Goal: Navigation & Orientation: Find specific page/section

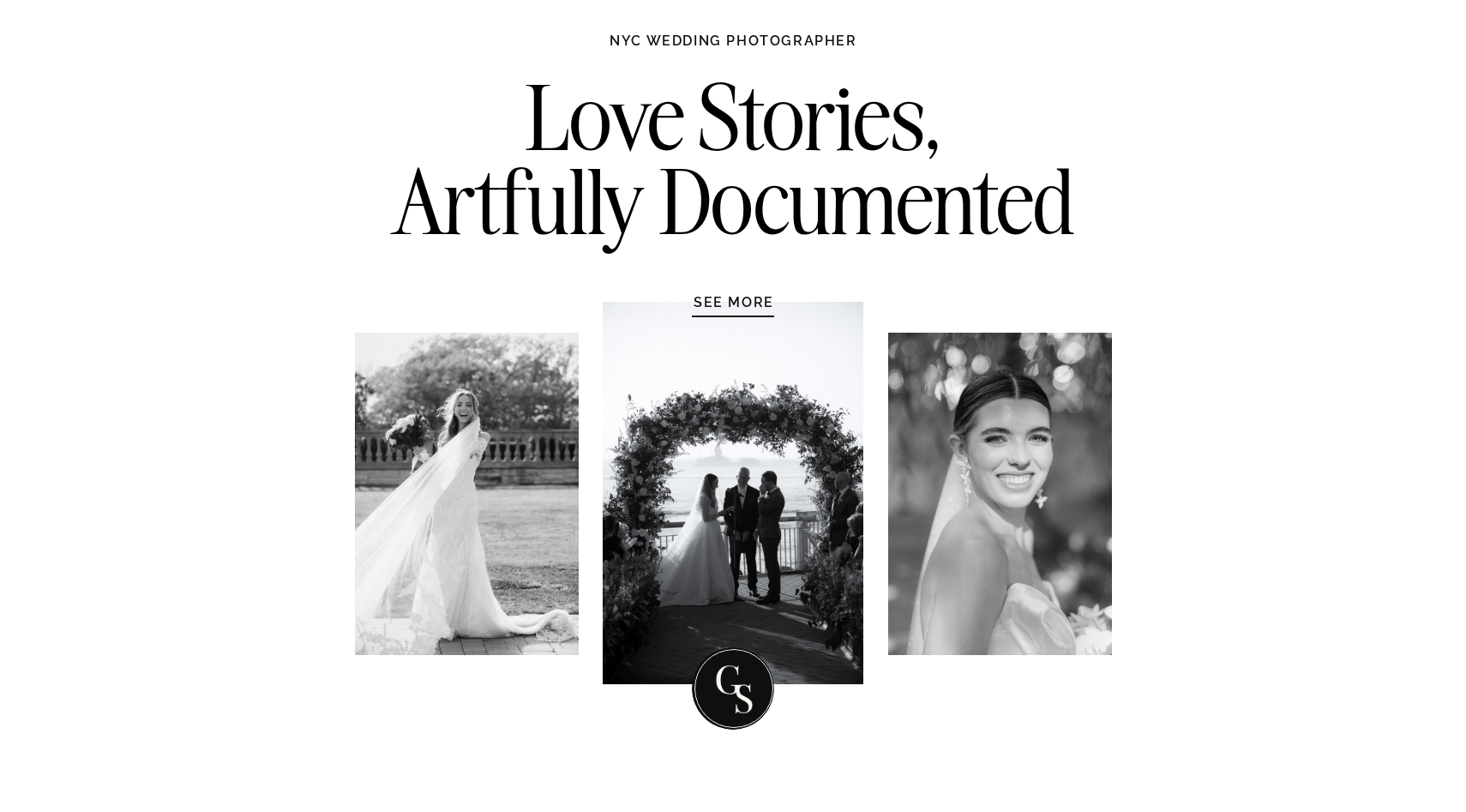
scroll to position [100, 0]
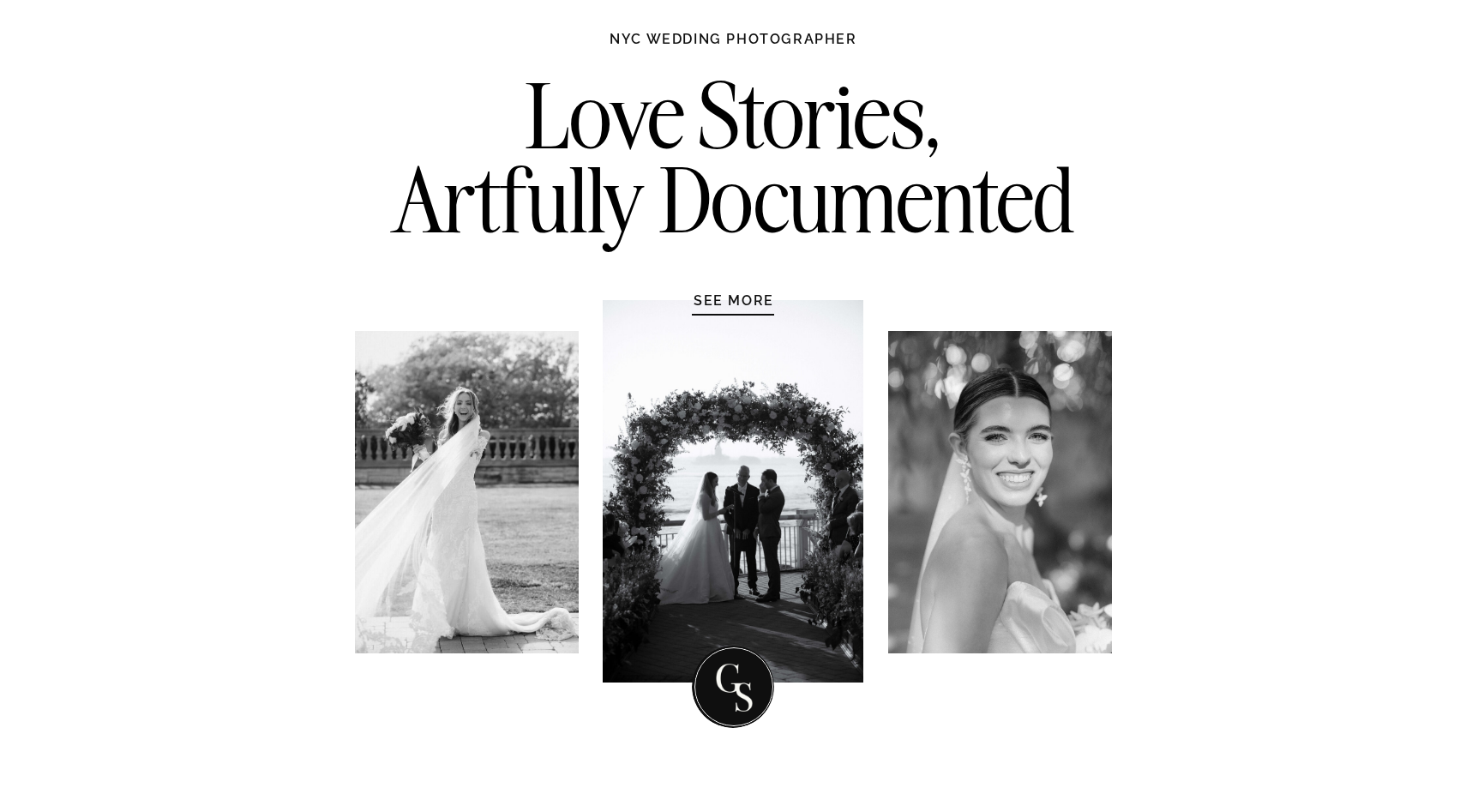
click at [732, 296] on h1 "SEE MORE" at bounding box center [734, 300] width 163 height 18
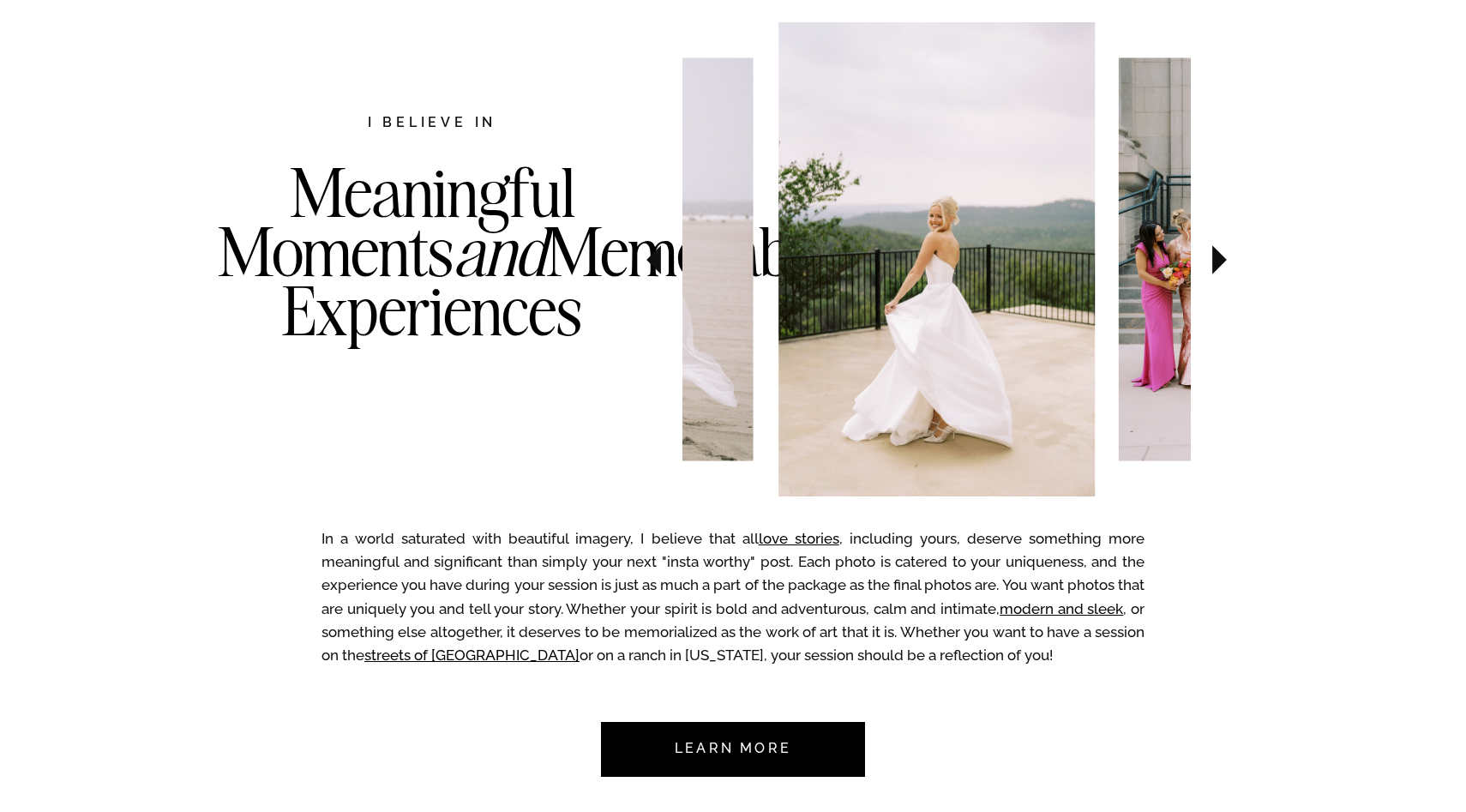
scroll to position [903, 0]
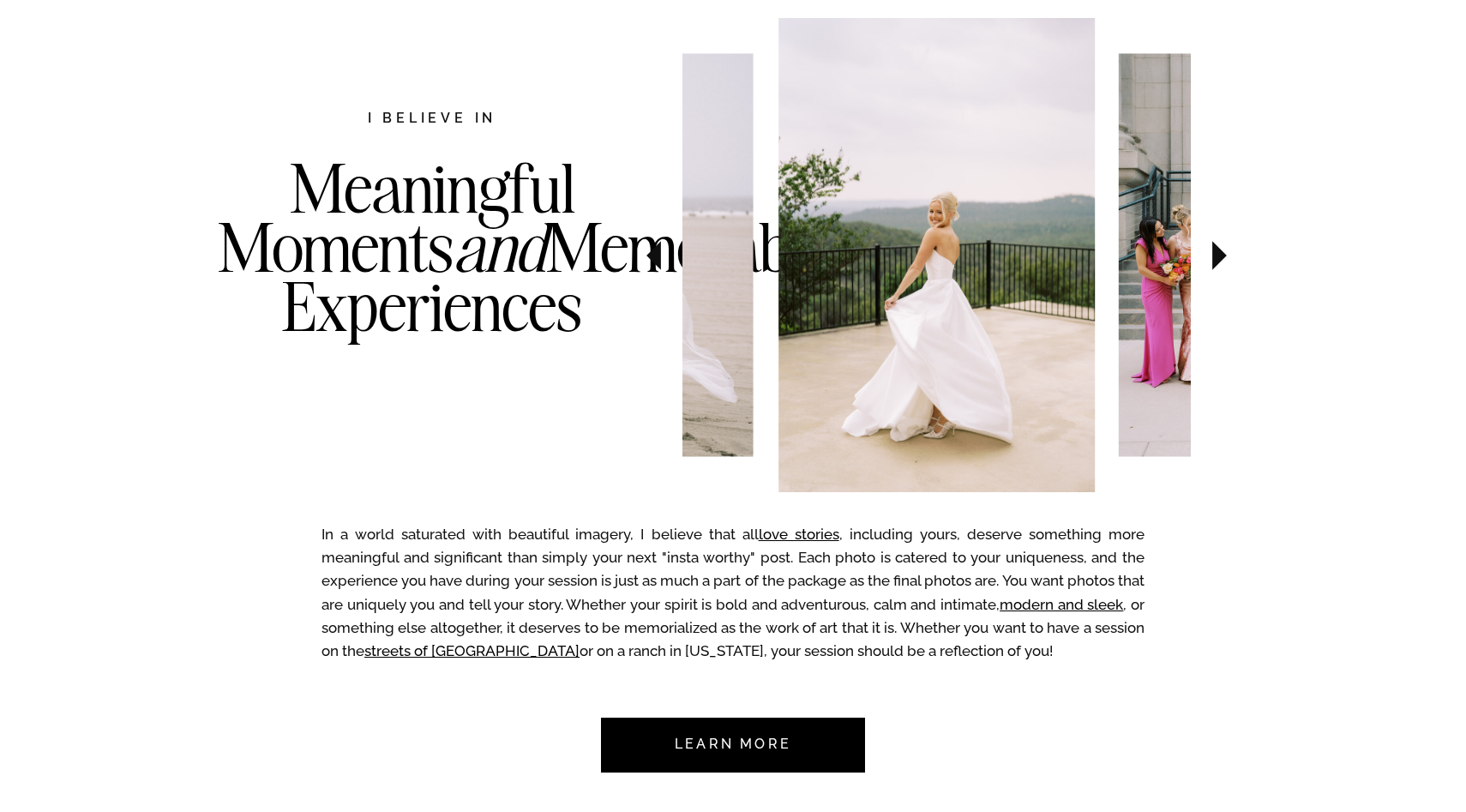
click at [1218, 250] on icon at bounding box center [1220, 255] width 15 height 29
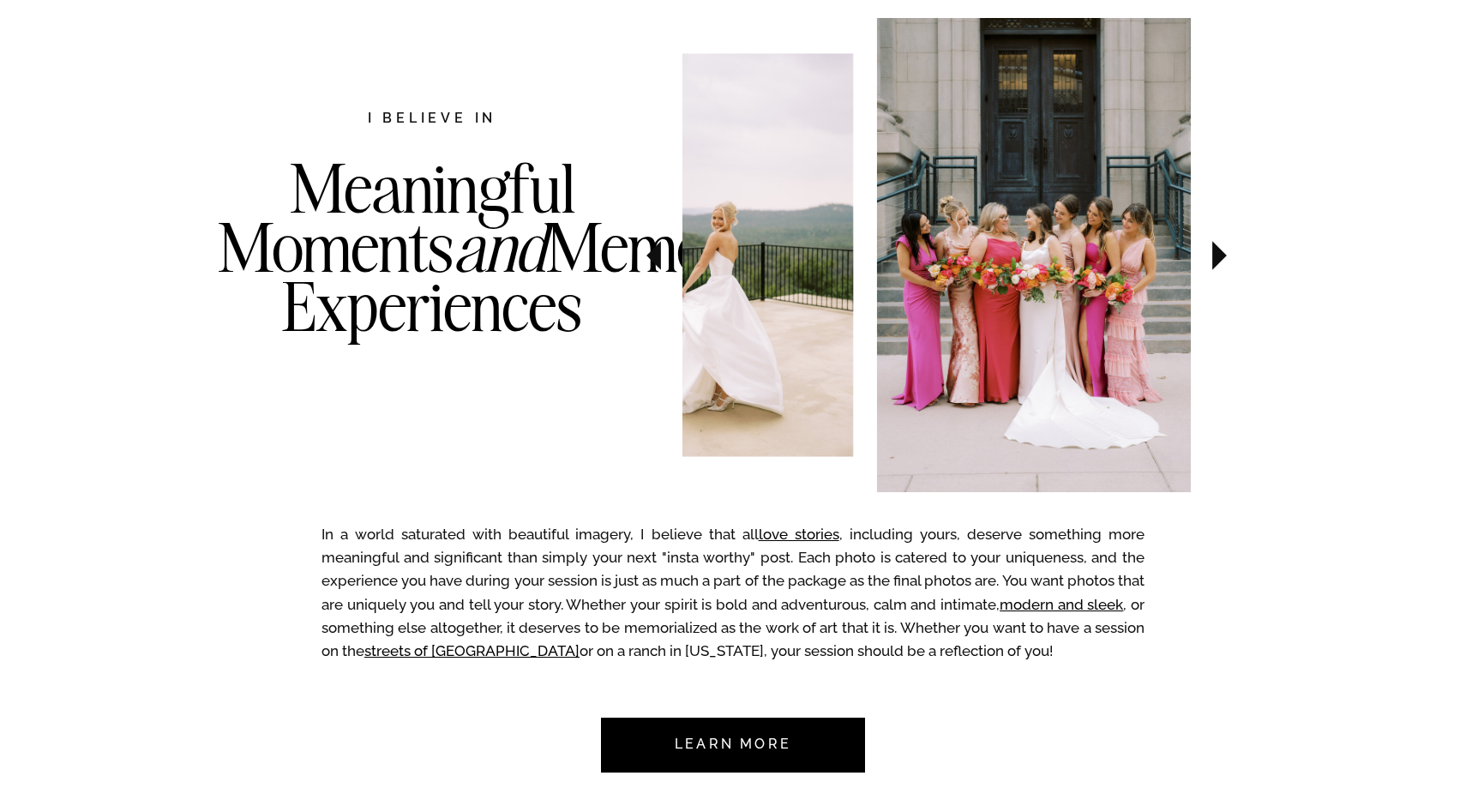
scroll to position [908, 0]
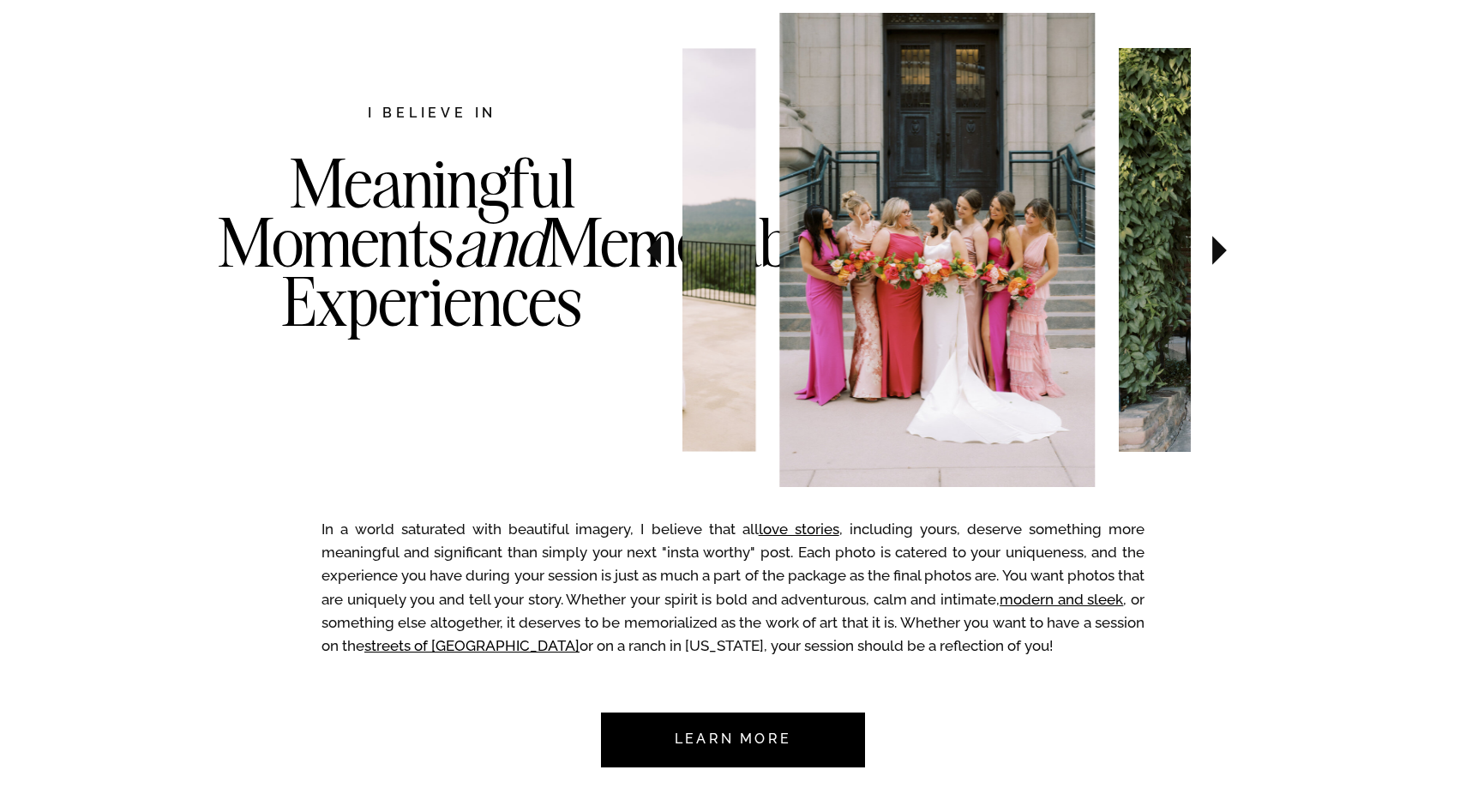
click at [1218, 250] on icon at bounding box center [1220, 250] width 15 height 29
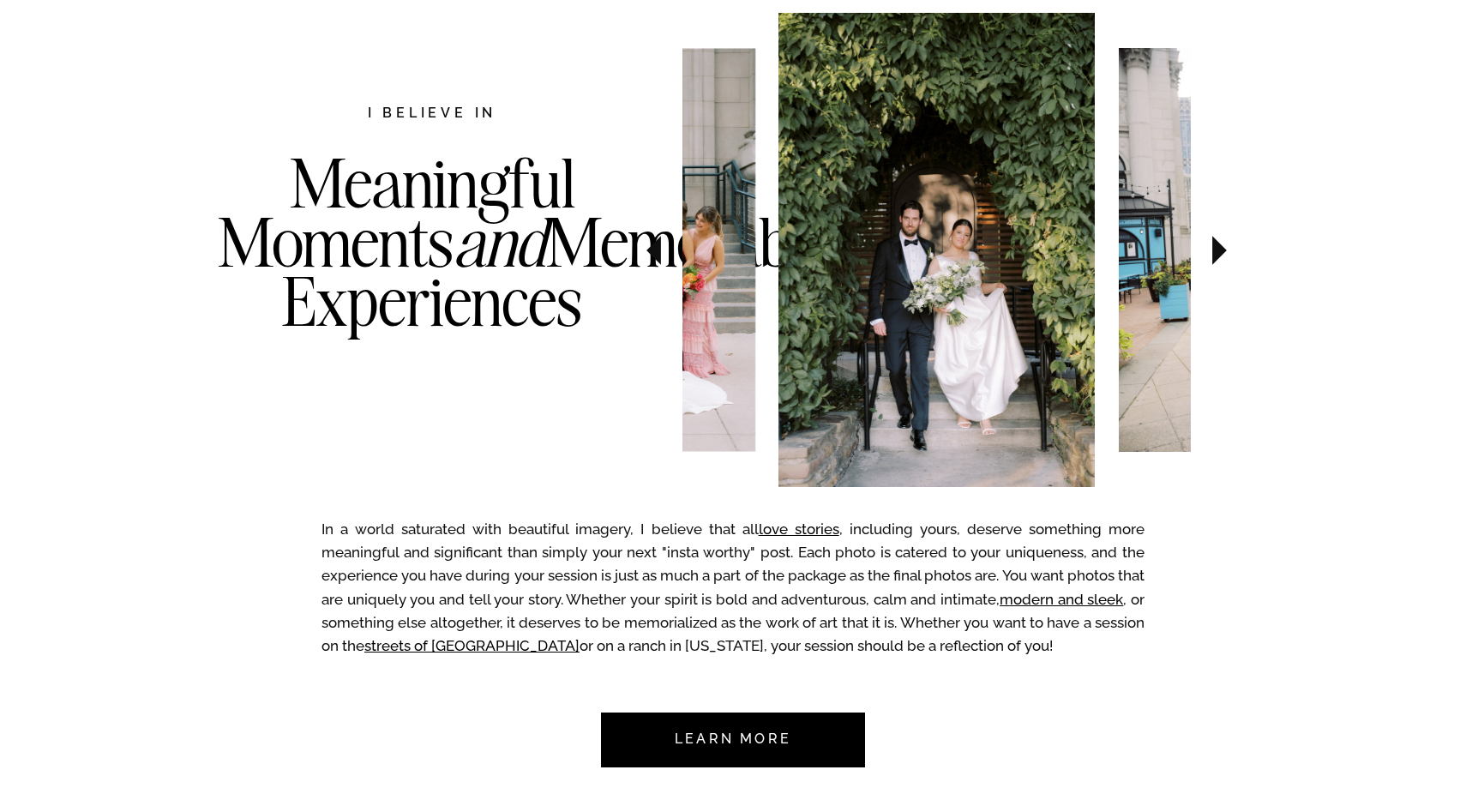
click at [1218, 250] on icon at bounding box center [1220, 250] width 15 height 29
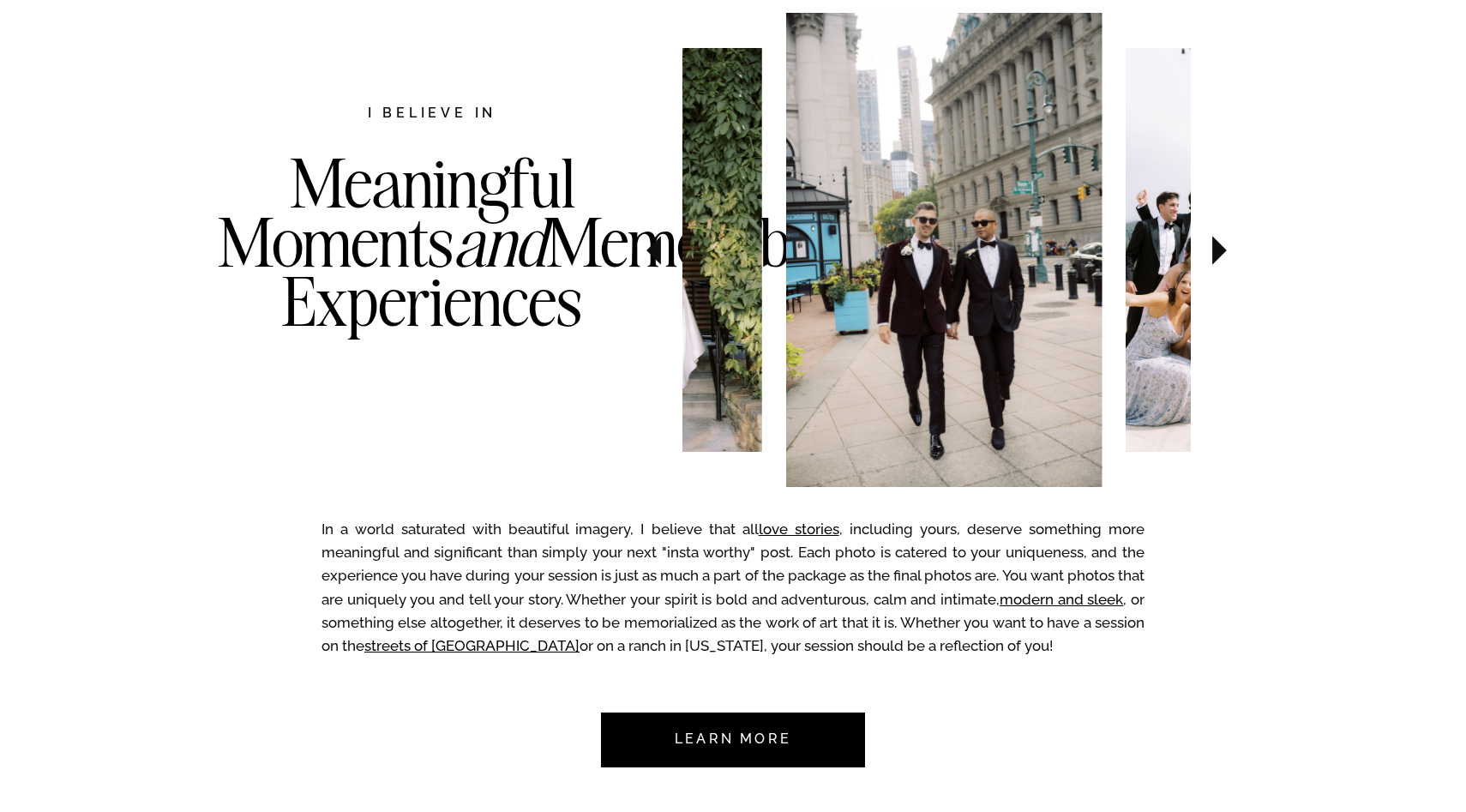
click at [1218, 250] on icon at bounding box center [1220, 250] width 15 height 29
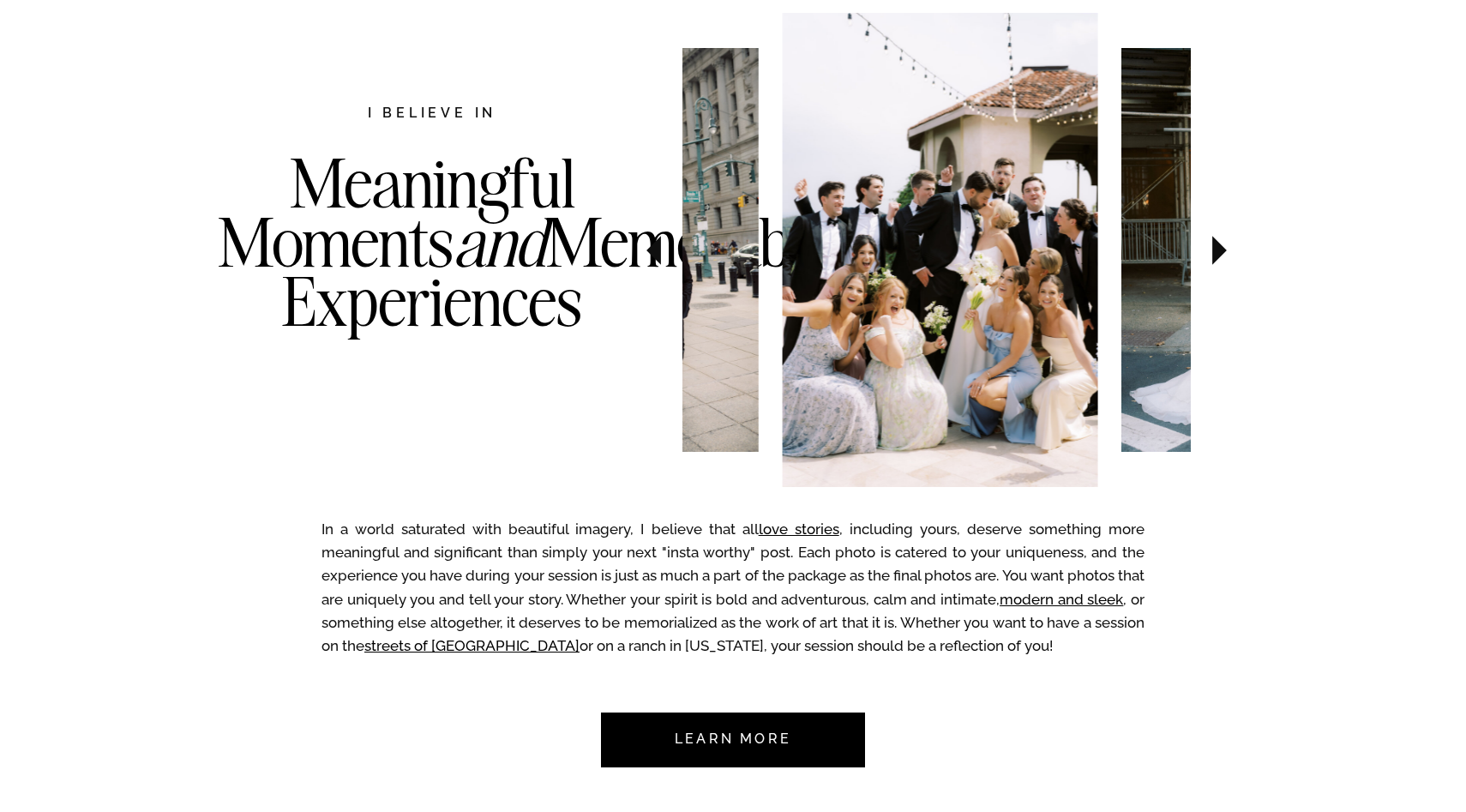
click at [1218, 250] on icon at bounding box center [1220, 250] width 15 height 29
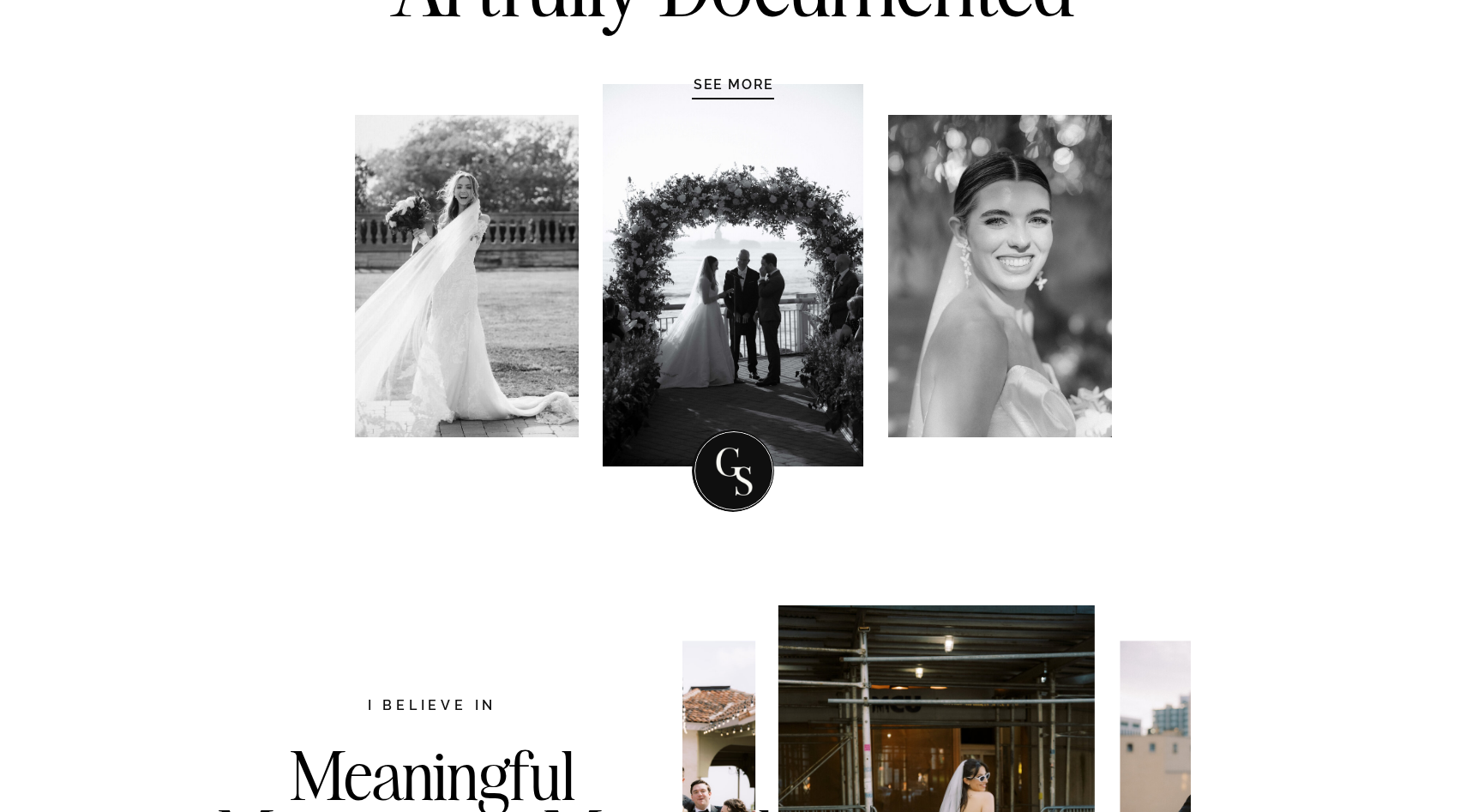
scroll to position [0, 0]
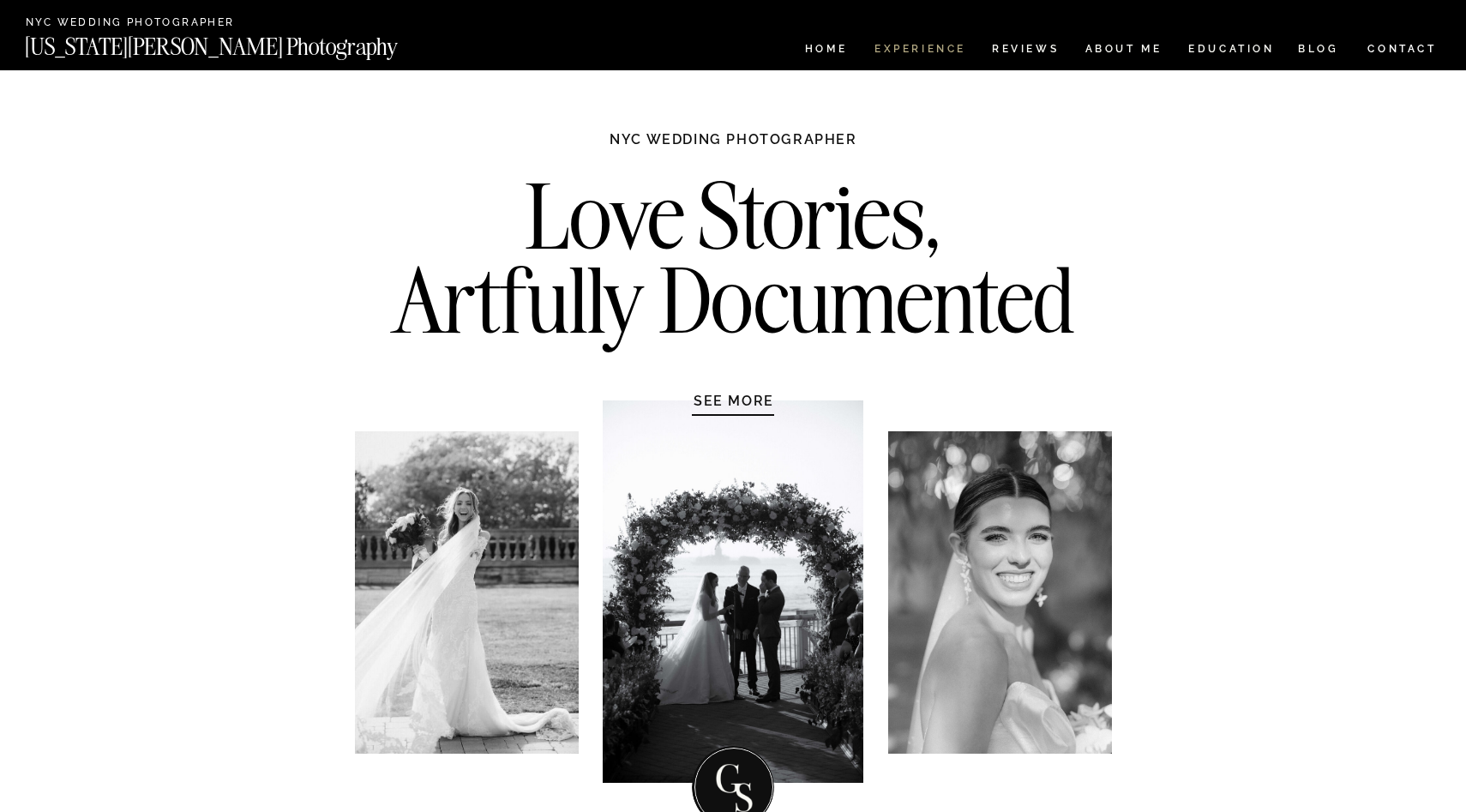
click at [919, 44] on nav "Experience" at bounding box center [919, 51] width 90 height 15
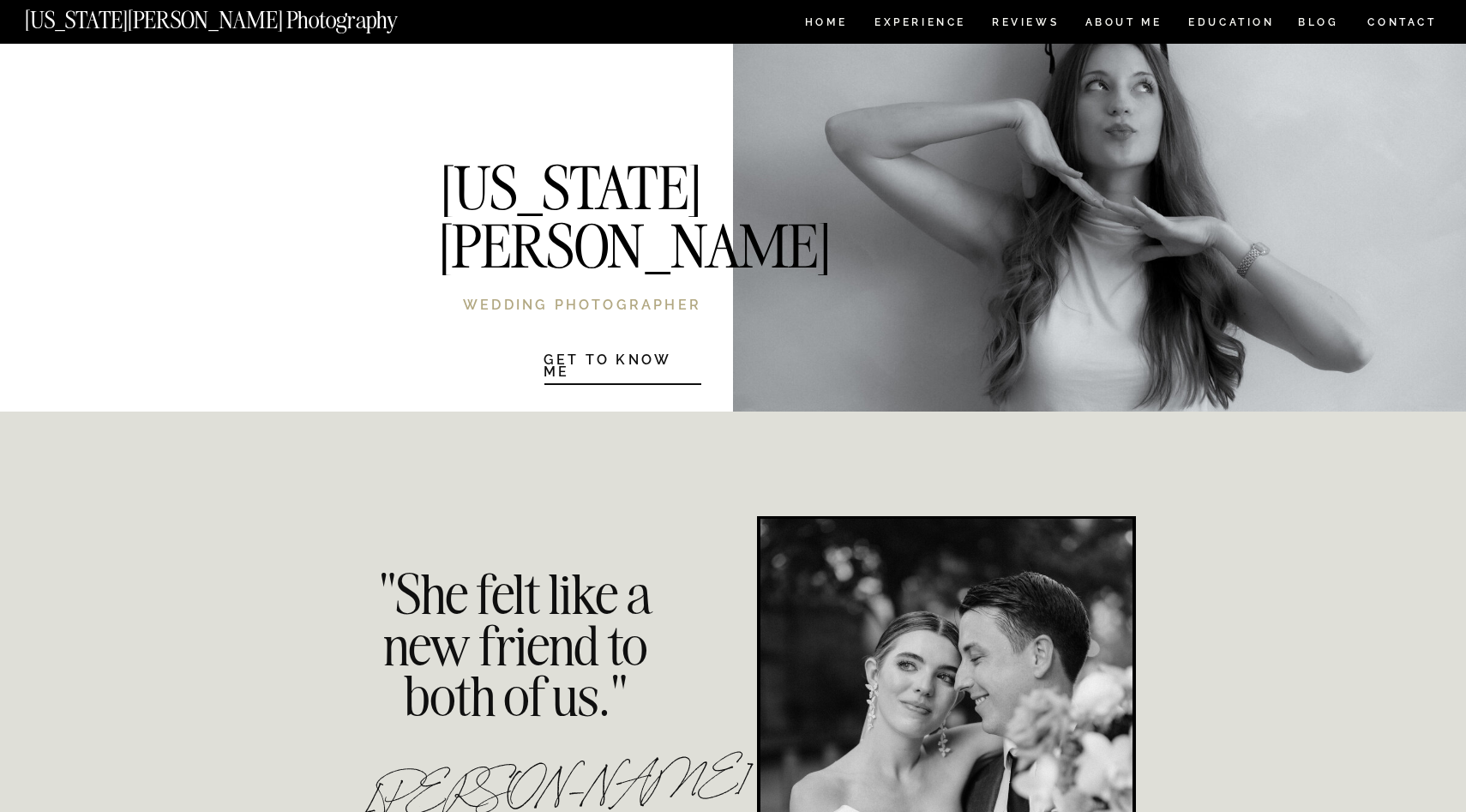
scroll to position [3442, 0]
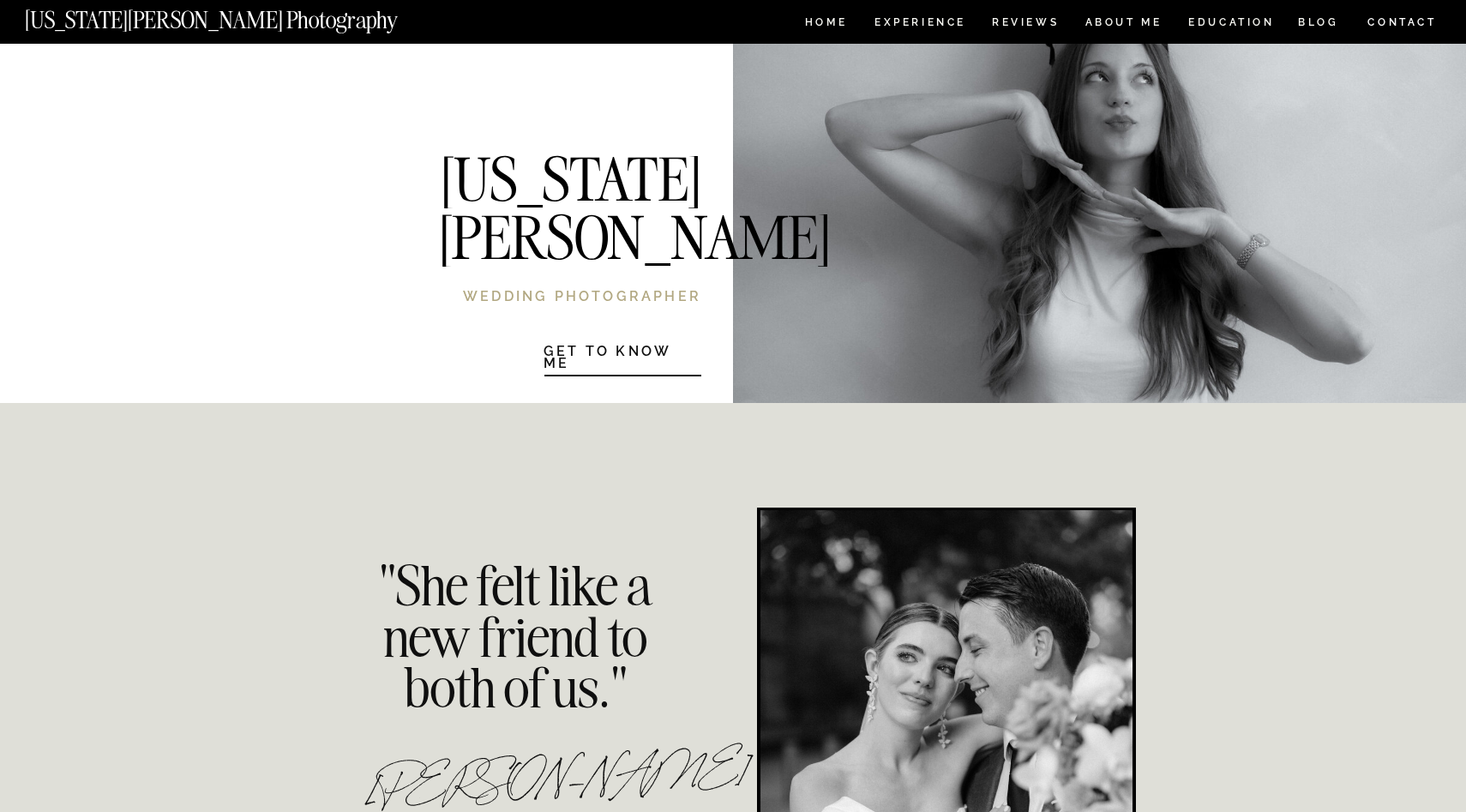
click at [637, 345] on h1 "Get to know Me" at bounding box center [622, 355] width 158 height 20
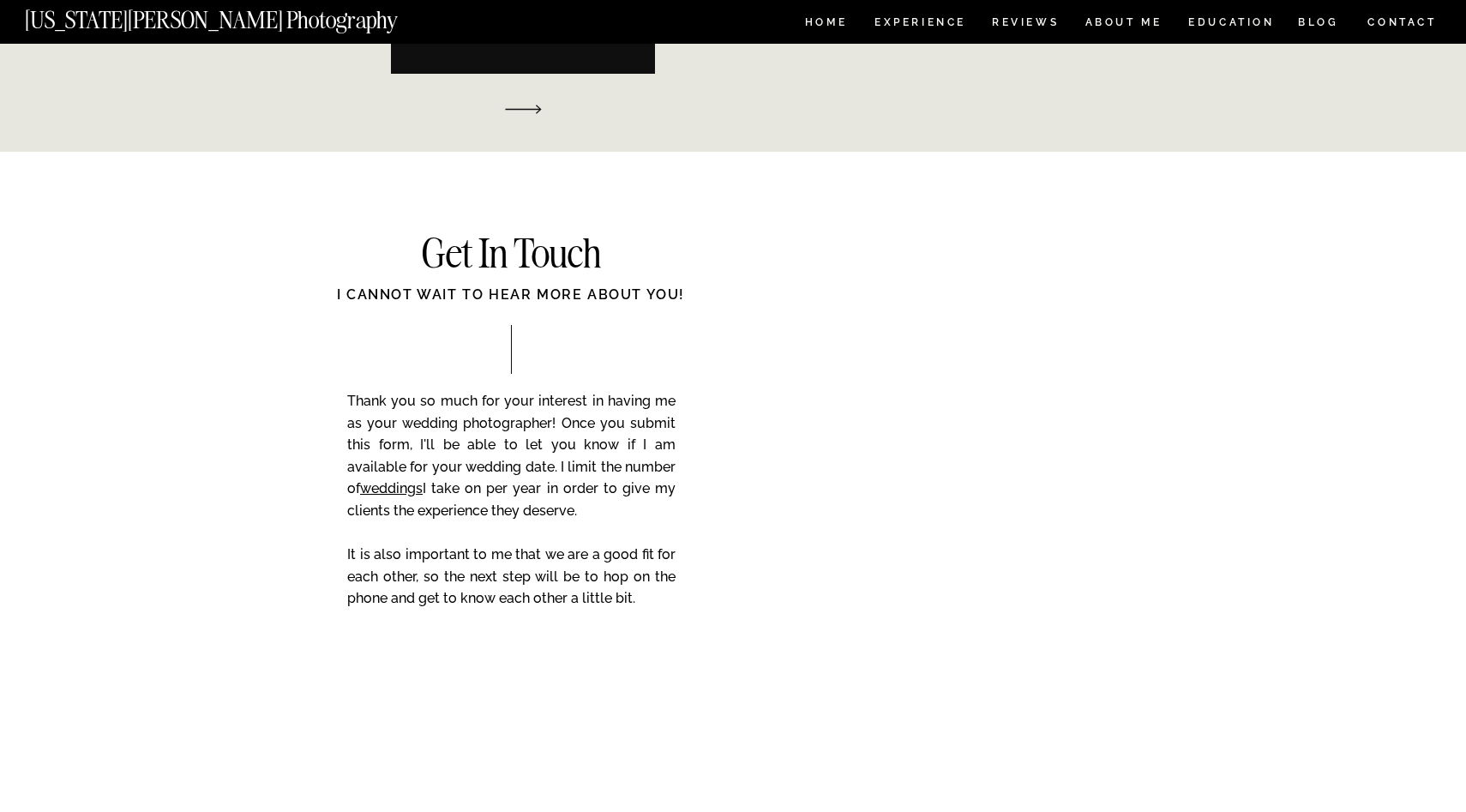
scroll to position [2684, 0]
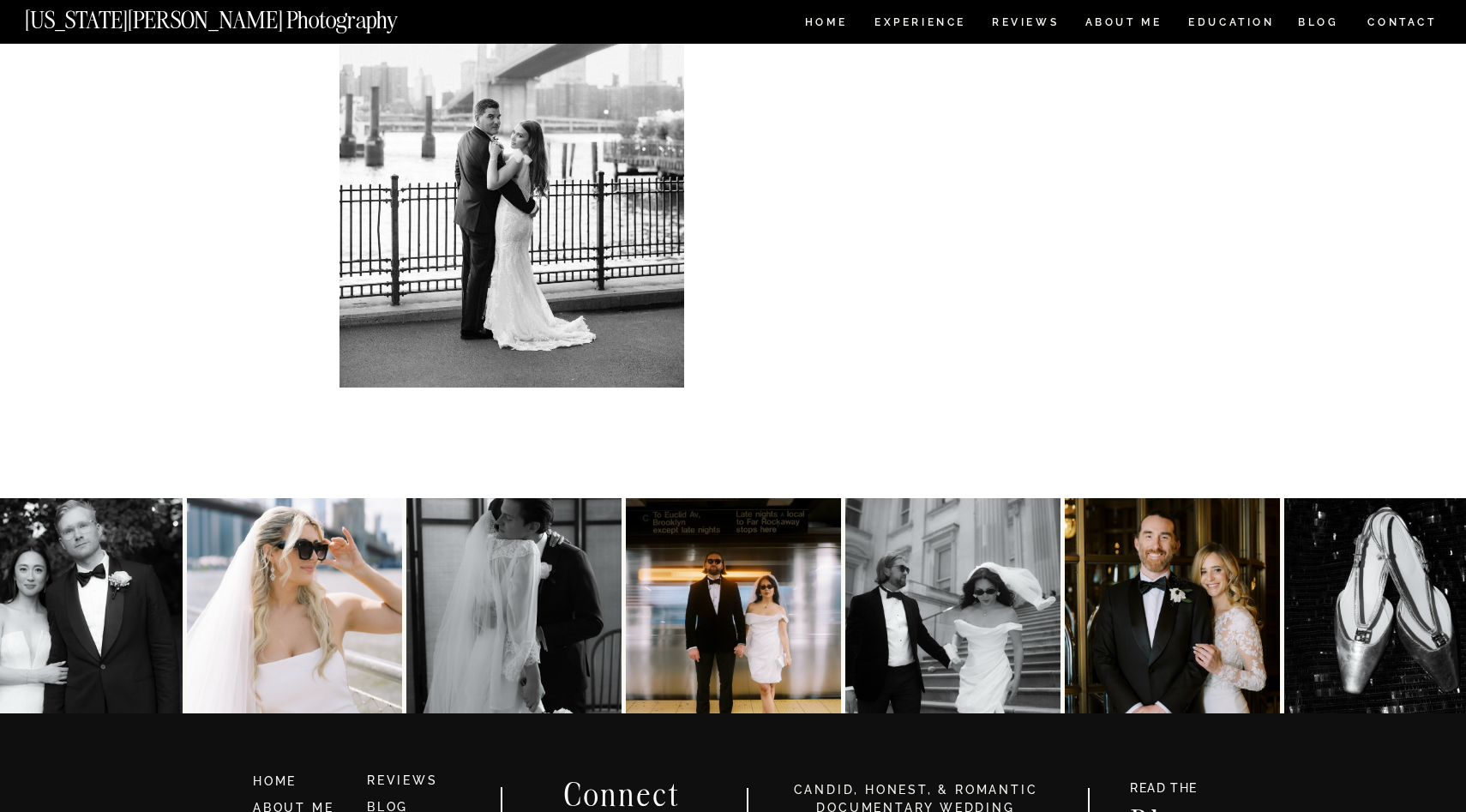
scroll to position [3428, 0]
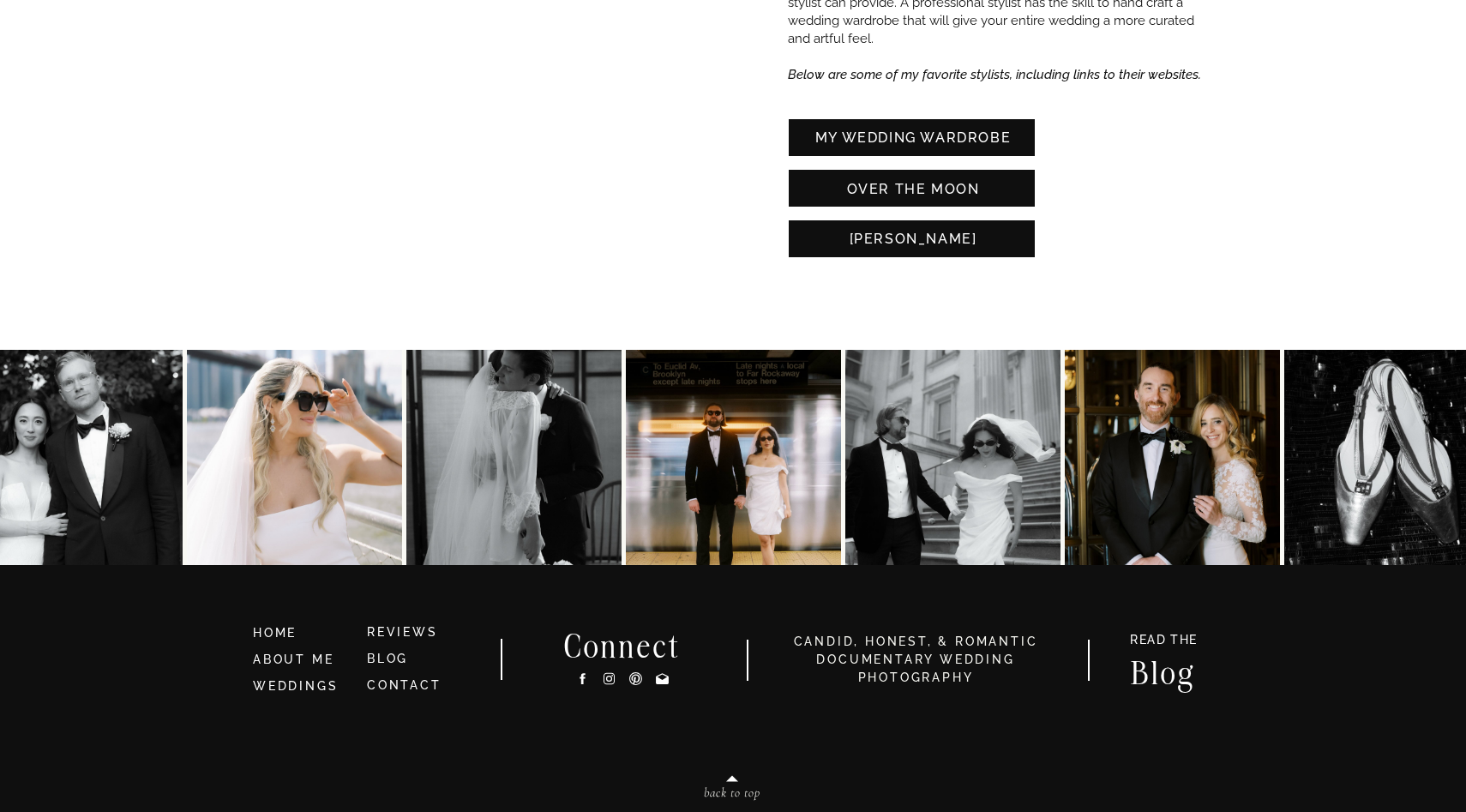
scroll to position [4007, 0]
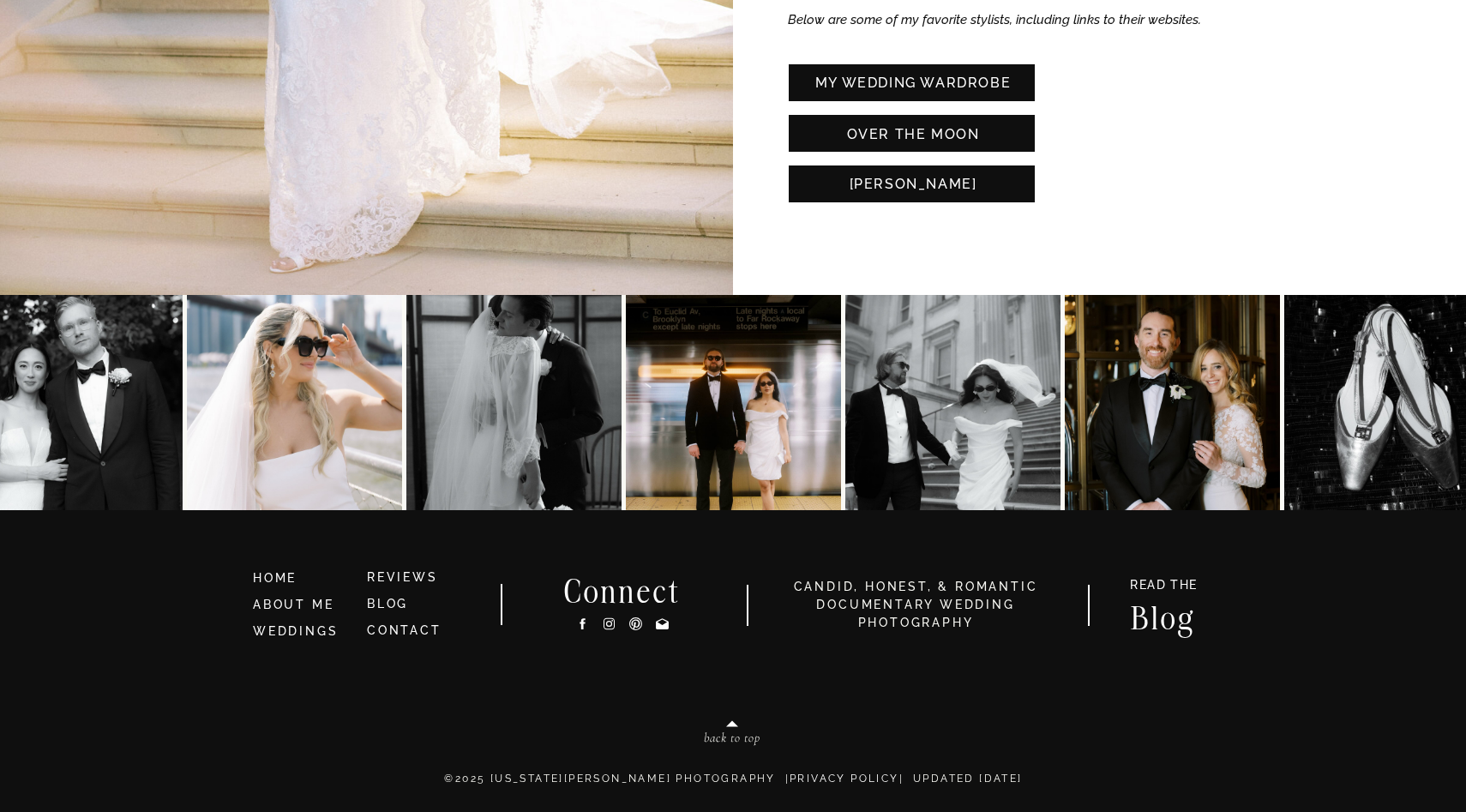
click at [613, 625] on icon at bounding box center [609, 624] width 15 height 18
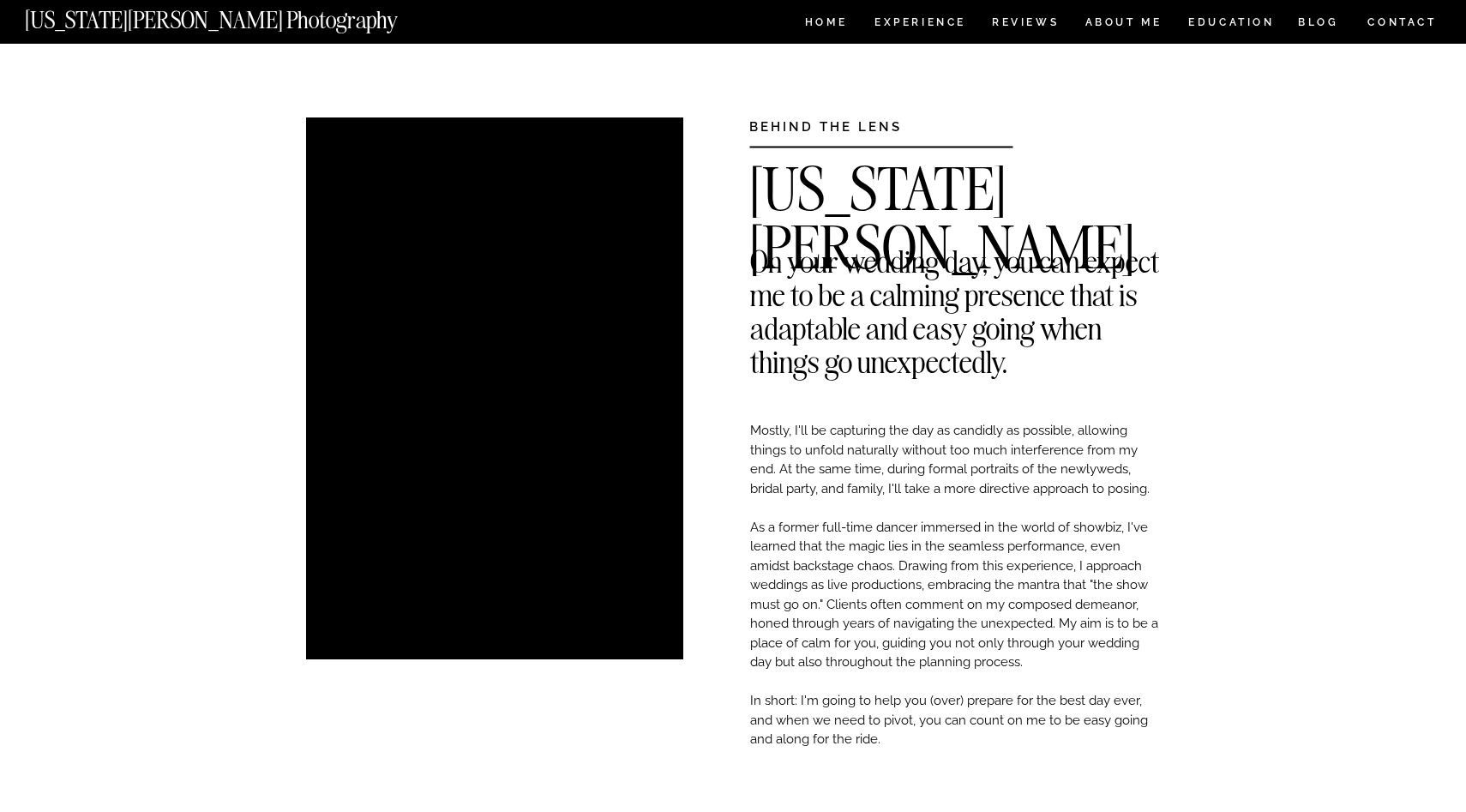
scroll to position [3432, 0]
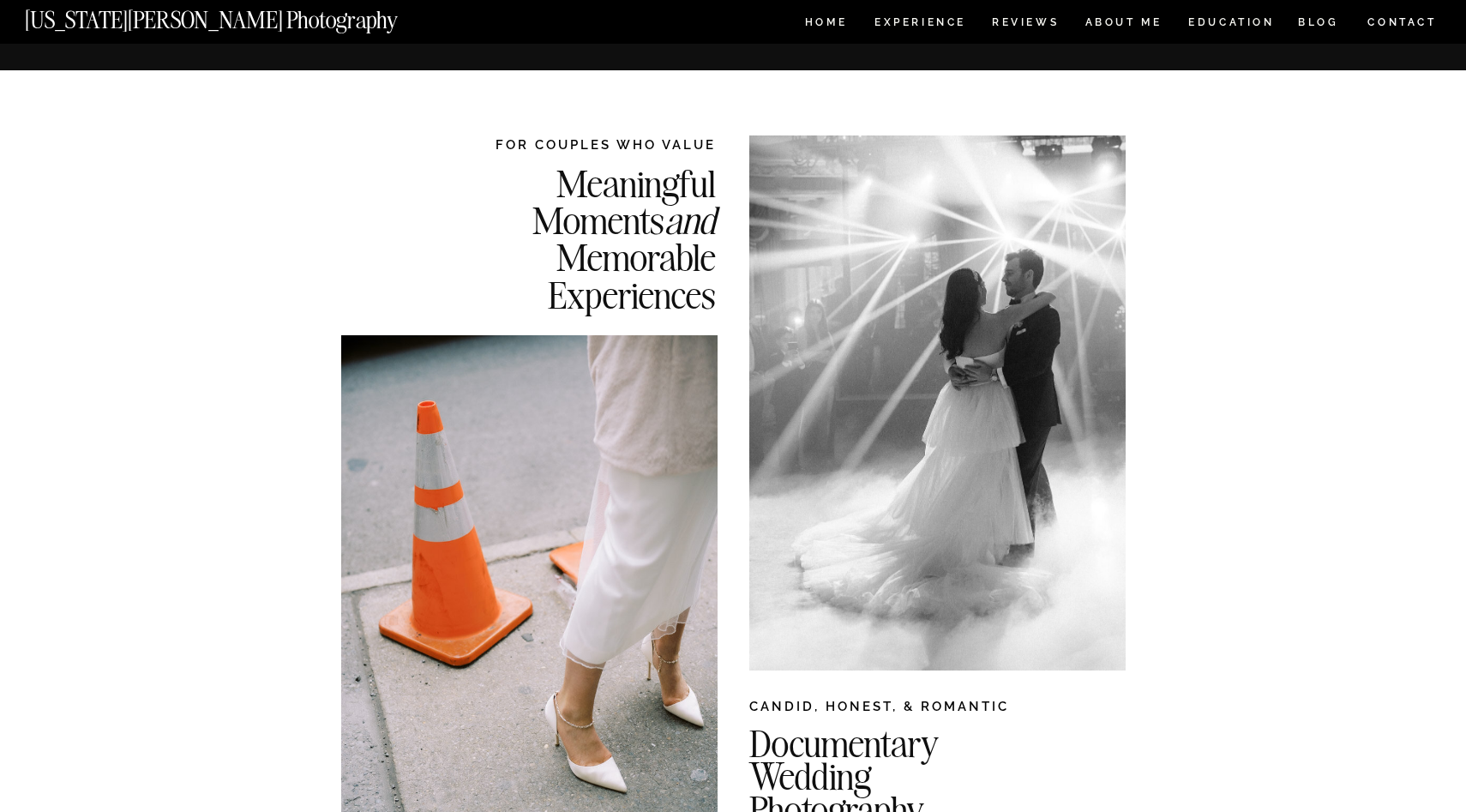
scroll to position [3442, 0]
